Goal: Task Accomplishment & Management: Use online tool/utility

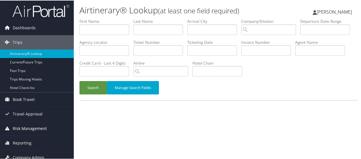
scroll to position [33, 0]
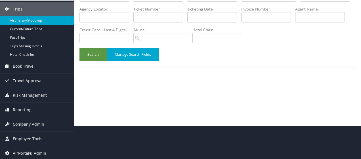
click at [28, 150] on span "AirPortal® Admin" at bounding box center [30, 152] width 34 height 14
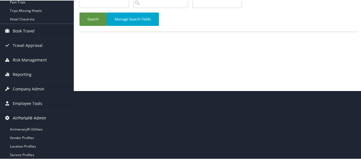
scroll to position [71, 0]
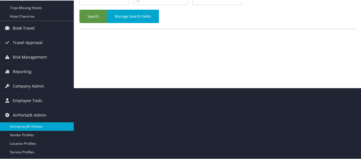
click at [29, 124] on link "Airtinerary® Utilities" at bounding box center [37, 126] width 74 height 9
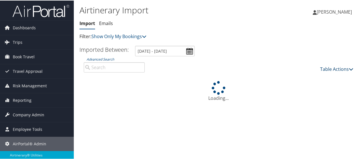
click at [325, 69] on link "Table Actions" at bounding box center [336, 68] width 33 height 6
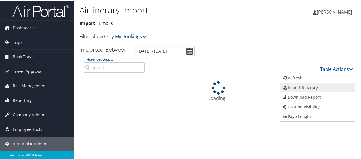
click at [295, 87] on link "Import Itinerary" at bounding box center [318, 87] width 75 height 10
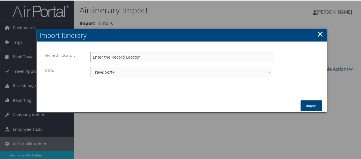
click at [143, 54] on input "Record Locator:" at bounding box center [181, 56] width 183 height 11
paste input "D9PSG6"
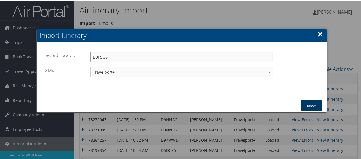
type input "D9PSG6"
click at [310, 103] on button "Import" at bounding box center [312, 105] width 22 height 11
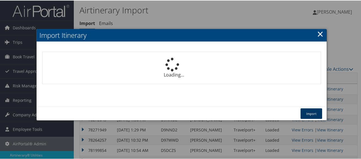
select select "1P"
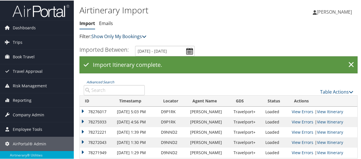
click at [124, 37] on link "Show Only My Bookings" at bounding box center [118, 36] width 55 height 6
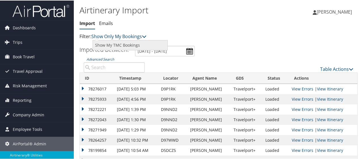
click at [124, 43] on link "Show My TMC Bookings" at bounding box center [130, 45] width 75 height 10
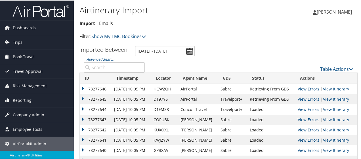
click at [102, 70] on input "Advanced Search" at bounding box center [114, 67] width 61 height 10
paste input "D9PSG6"
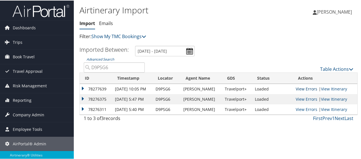
type input "D9PSG6"
click at [302, 87] on link "View Errors" at bounding box center [307, 87] width 22 height 5
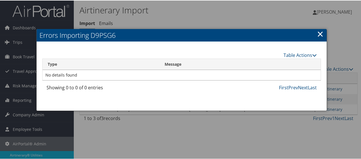
click at [319, 35] on link "×" at bounding box center [320, 33] width 7 height 11
